Goal: Check status: Check status

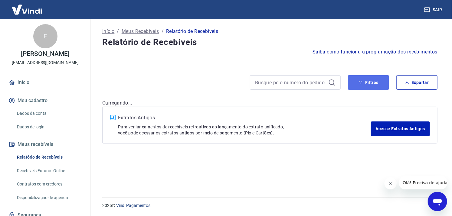
click at [380, 84] on button "Filtros" at bounding box center [368, 82] width 41 height 15
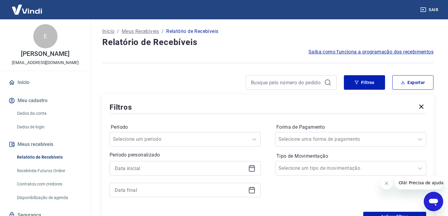
click at [254, 169] on icon at bounding box center [251, 168] width 7 height 7
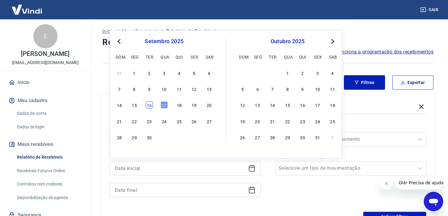
click at [150, 106] on div "16" at bounding box center [149, 105] width 7 height 7
type input "[DATE]"
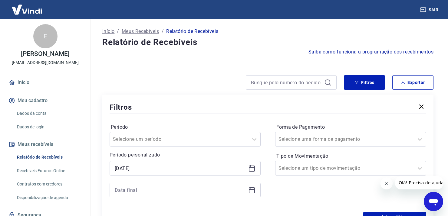
click at [255, 190] on icon at bounding box center [251, 190] width 7 height 7
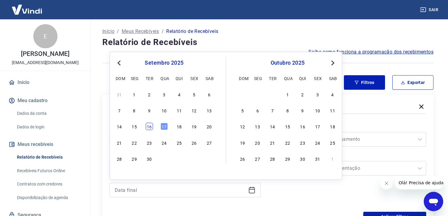
click at [150, 127] on div "16" at bounding box center [149, 126] width 7 height 7
type input "[DATE]"
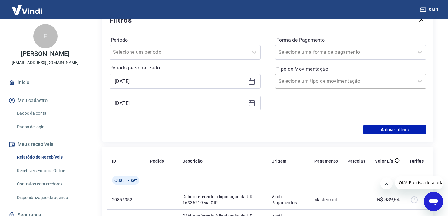
scroll to position [91, 0]
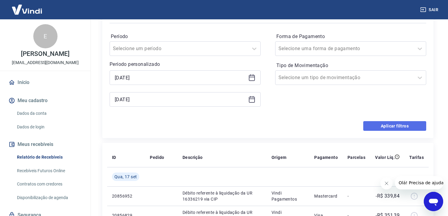
click at [394, 126] on button "Aplicar filtros" at bounding box center [394, 126] width 63 height 10
